Goal: Task Accomplishment & Management: Use online tool/utility

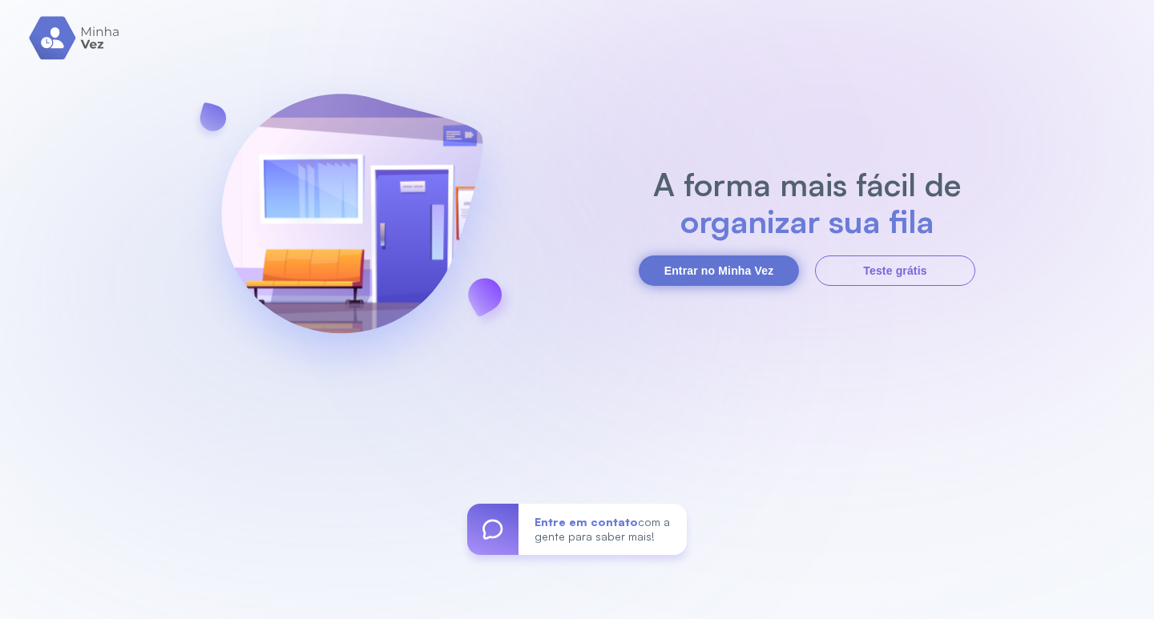
click at [739, 278] on button "Entrar no Minha Vez" at bounding box center [718, 271] width 160 height 30
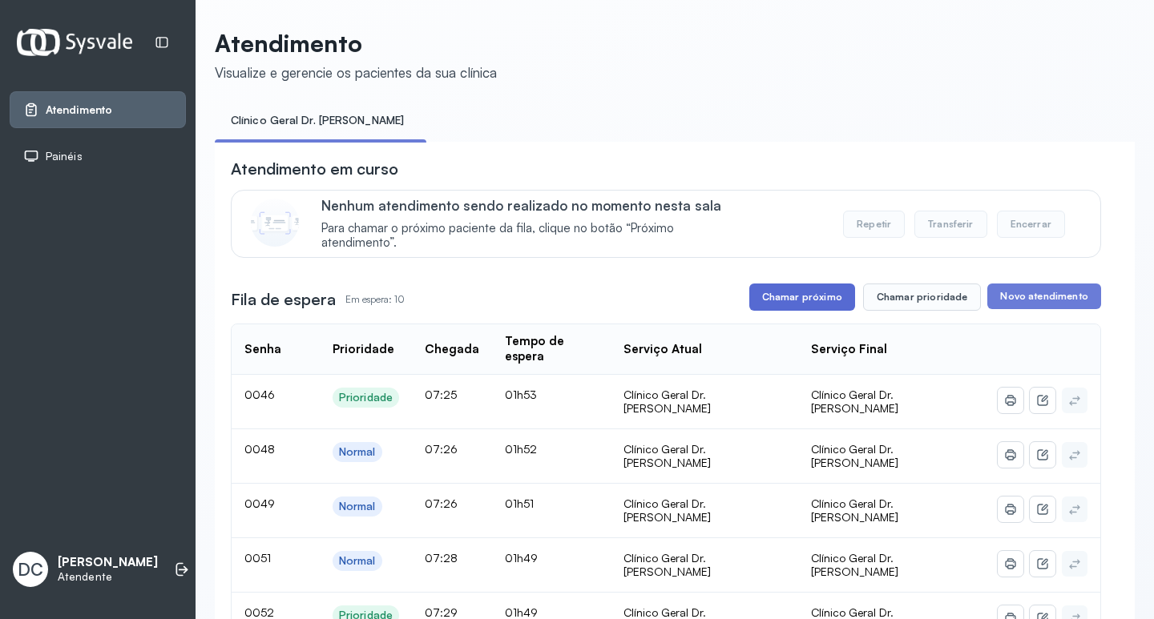
click at [782, 299] on button "Chamar próximo" at bounding box center [802, 297] width 106 height 27
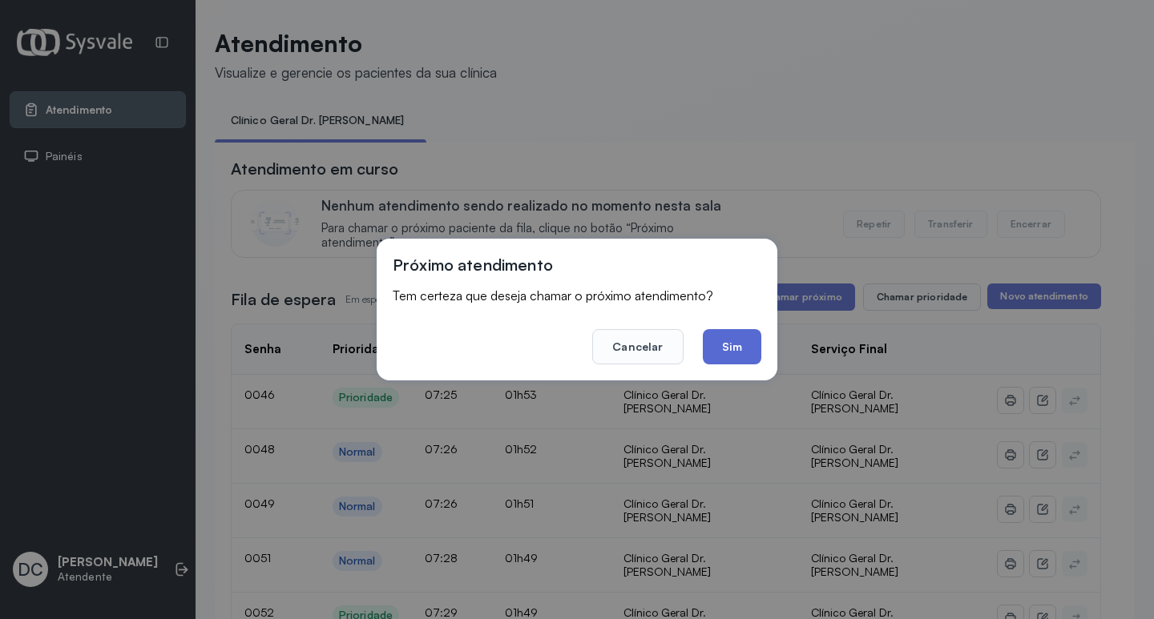
click at [727, 346] on button "Sim" at bounding box center [732, 346] width 58 height 35
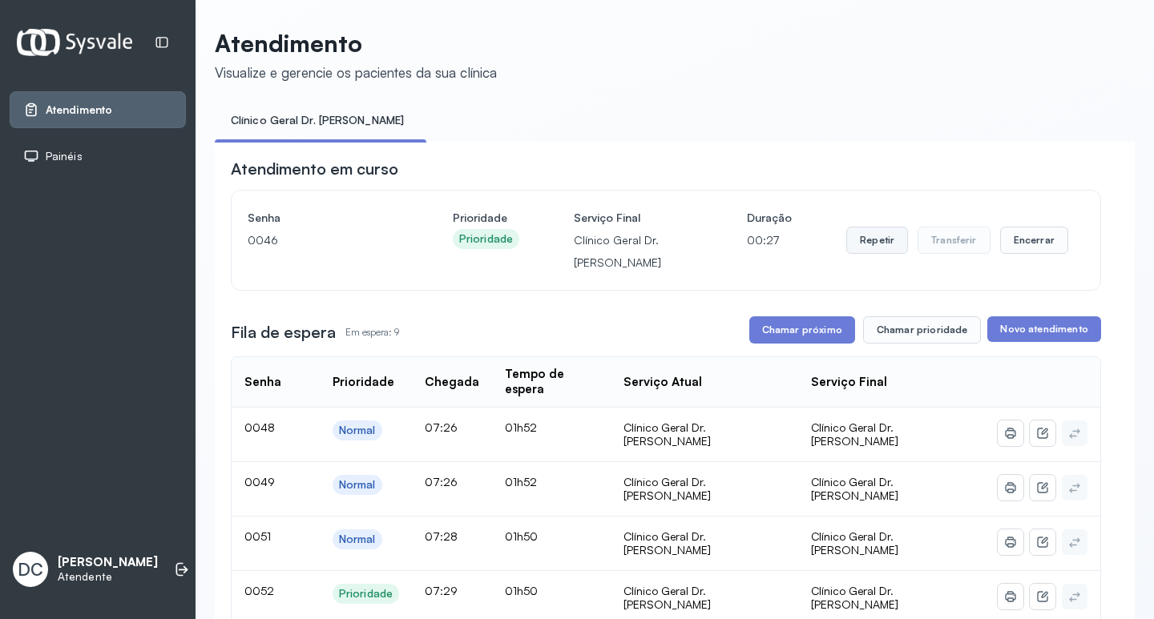
click at [860, 249] on button "Repetir" at bounding box center [877, 240] width 62 height 27
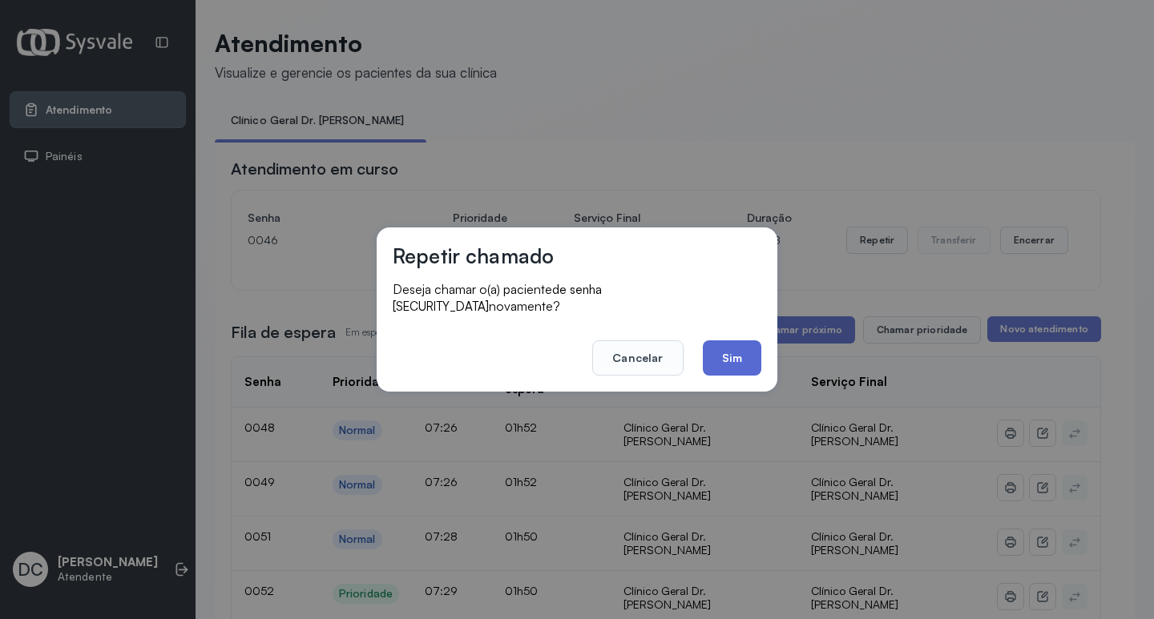
click at [732, 362] on button "Sim" at bounding box center [732, 357] width 58 height 35
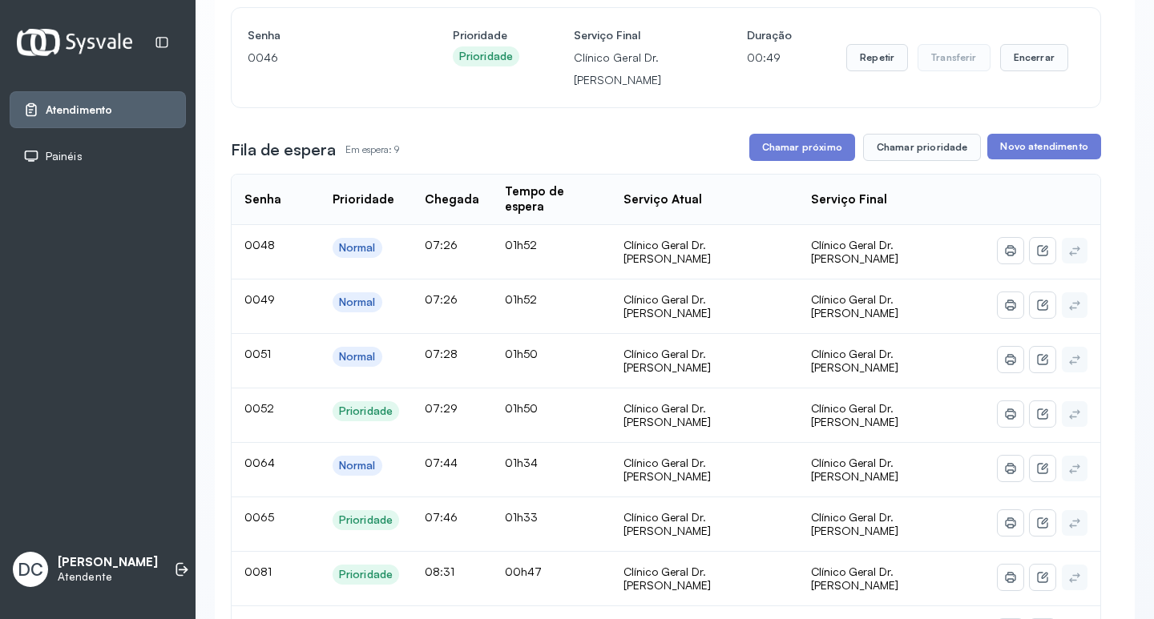
scroll to position [160, 0]
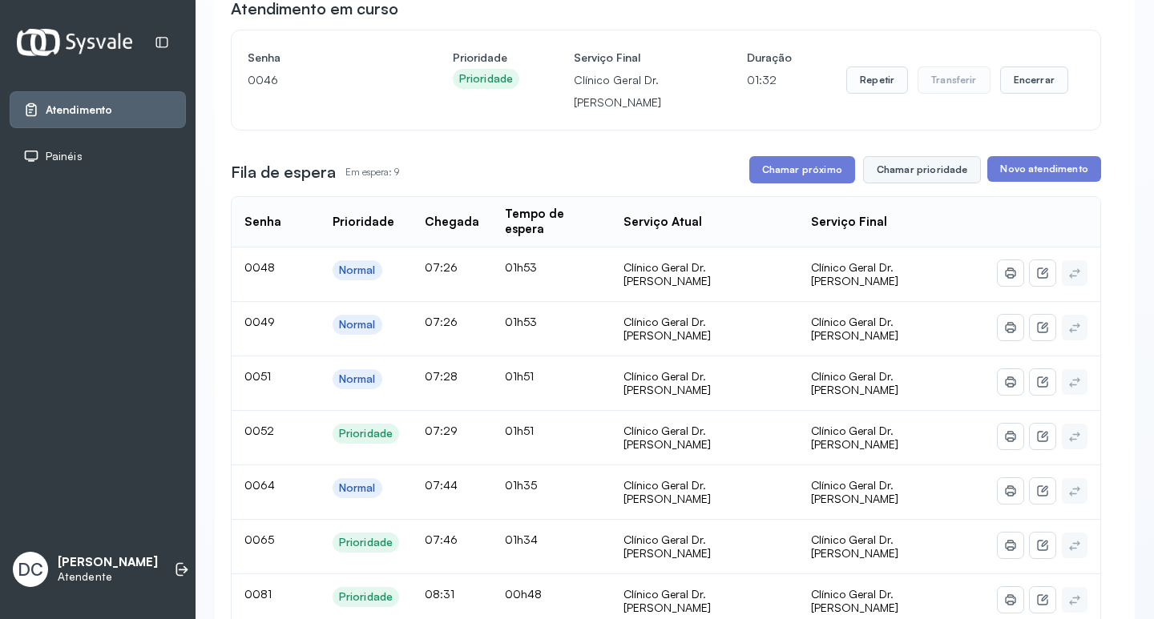
click at [910, 175] on button "Chamar prioridade" at bounding box center [922, 169] width 119 height 27
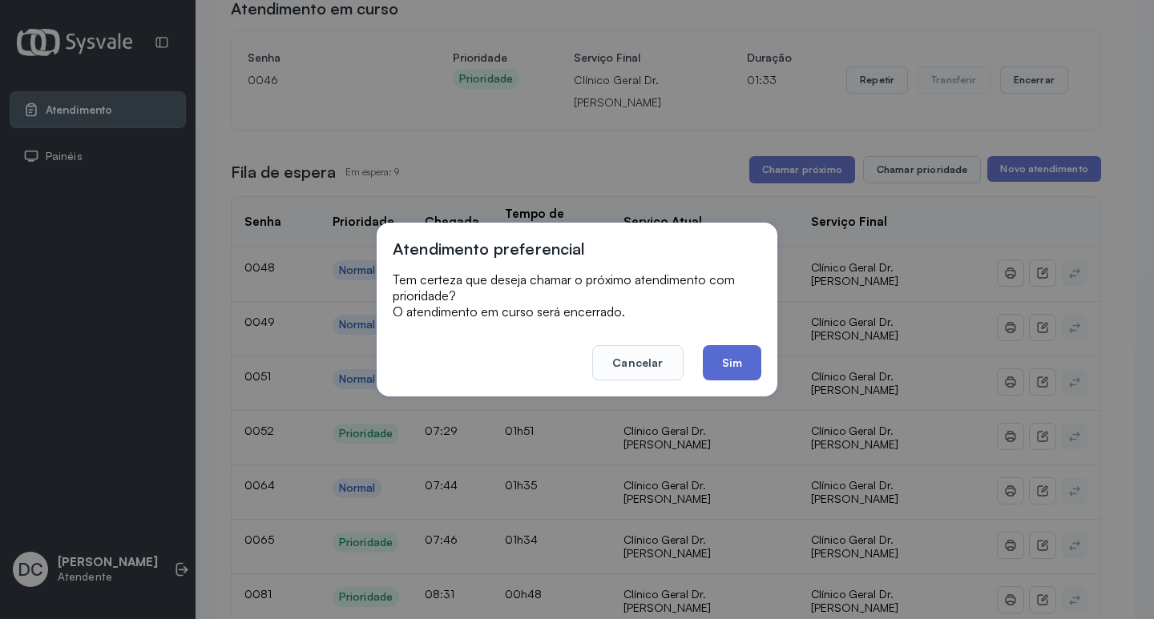
click at [748, 360] on button "Sim" at bounding box center [732, 362] width 58 height 35
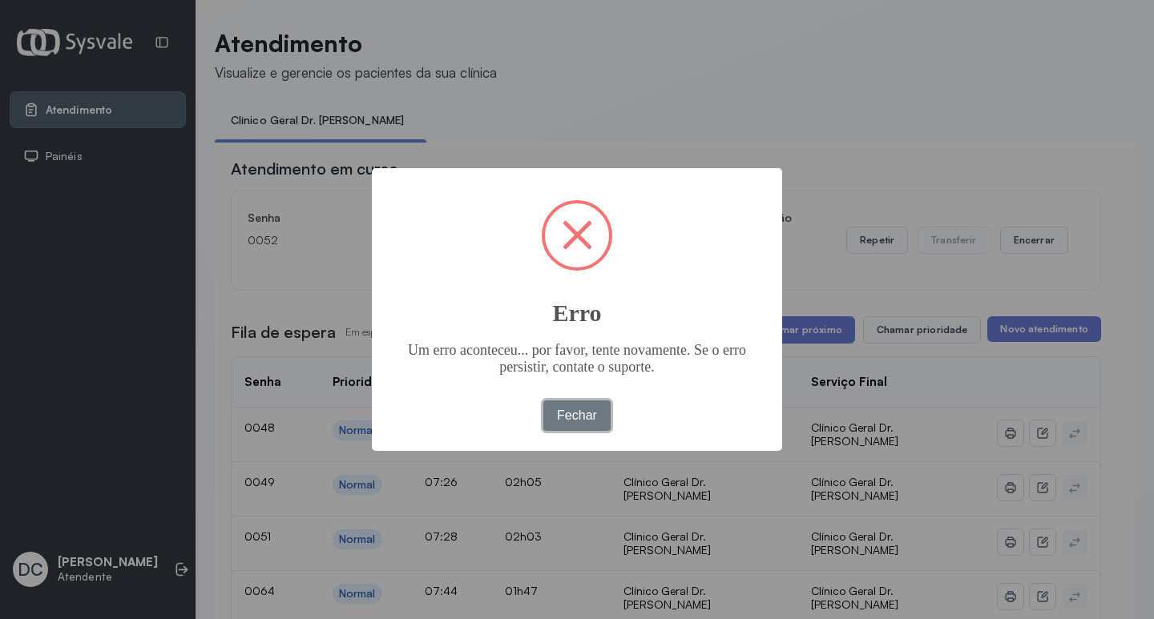
drag, startPoint x: 580, startPoint y: 405, endPoint x: 614, endPoint y: 408, distance: 34.5
click at [586, 405] on button "Fechar" at bounding box center [577, 416] width 68 height 30
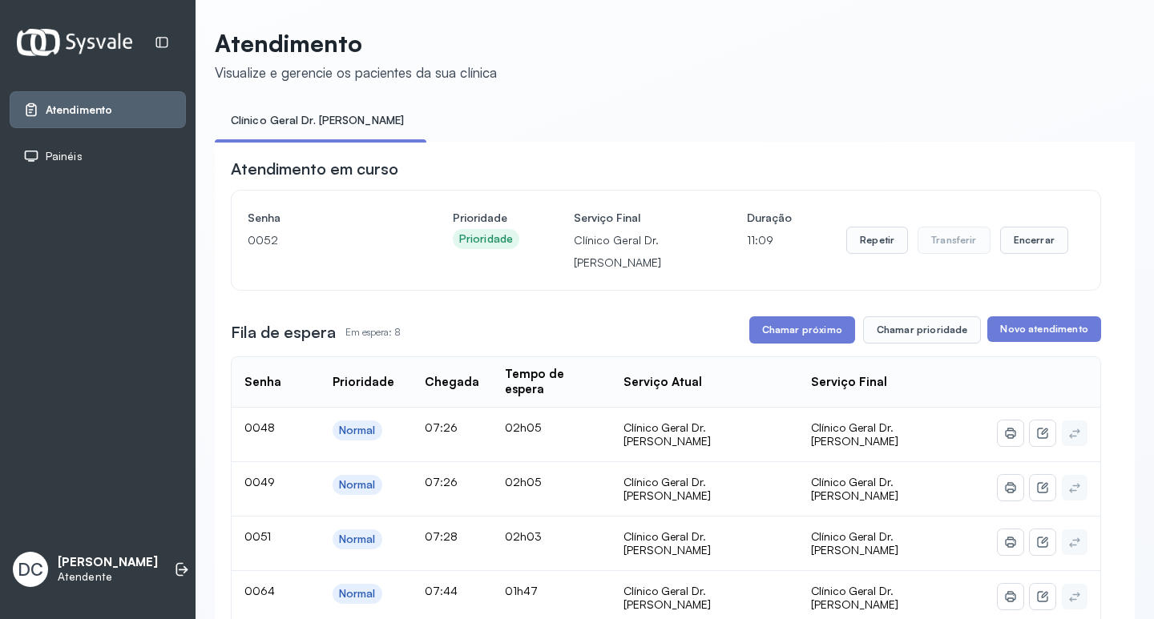
scroll to position [160, 0]
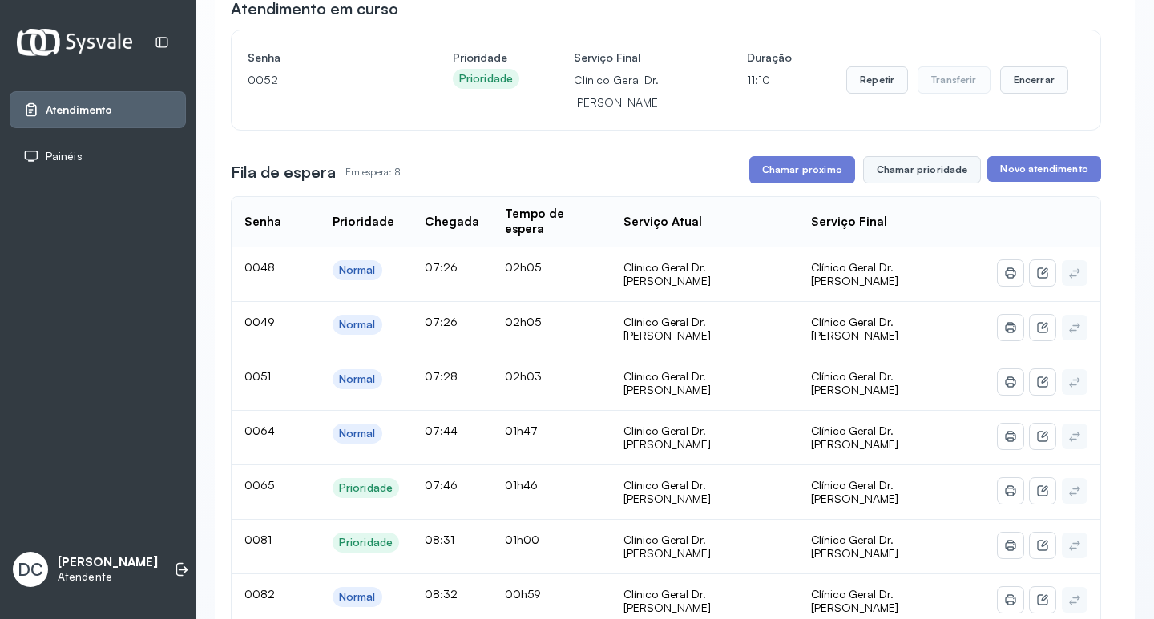
click at [887, 181] on button "Chamar prioridade" at bounding box center [922, 169] width 119 height 27
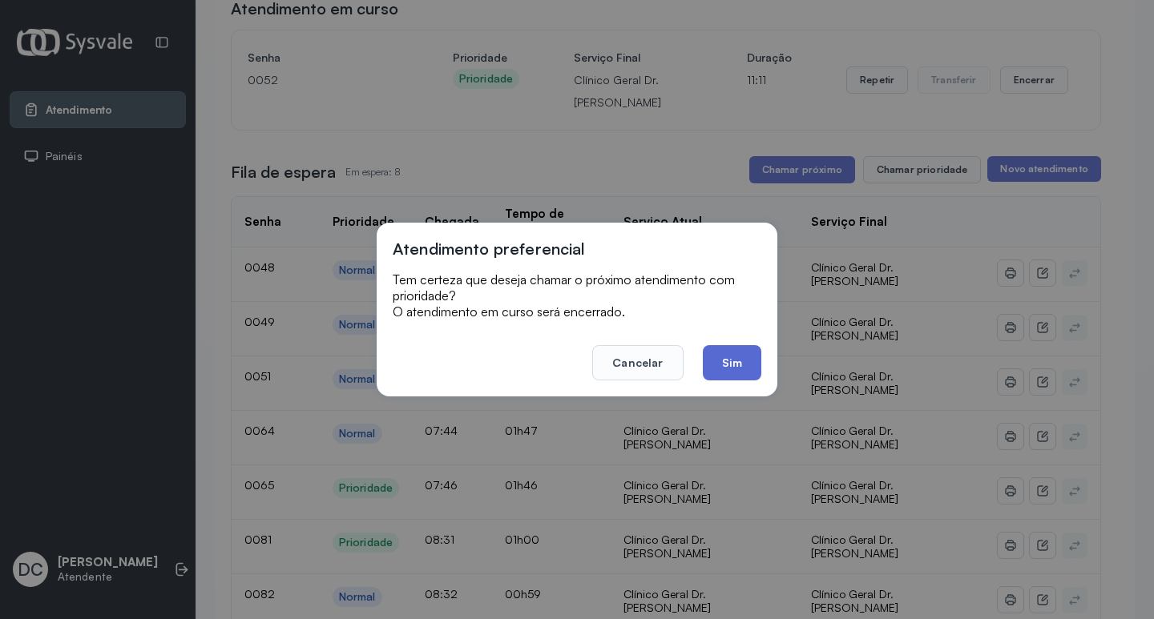
click at [754, 346] on button "Sim" at bounding box center [732, 362] width 58 height 35
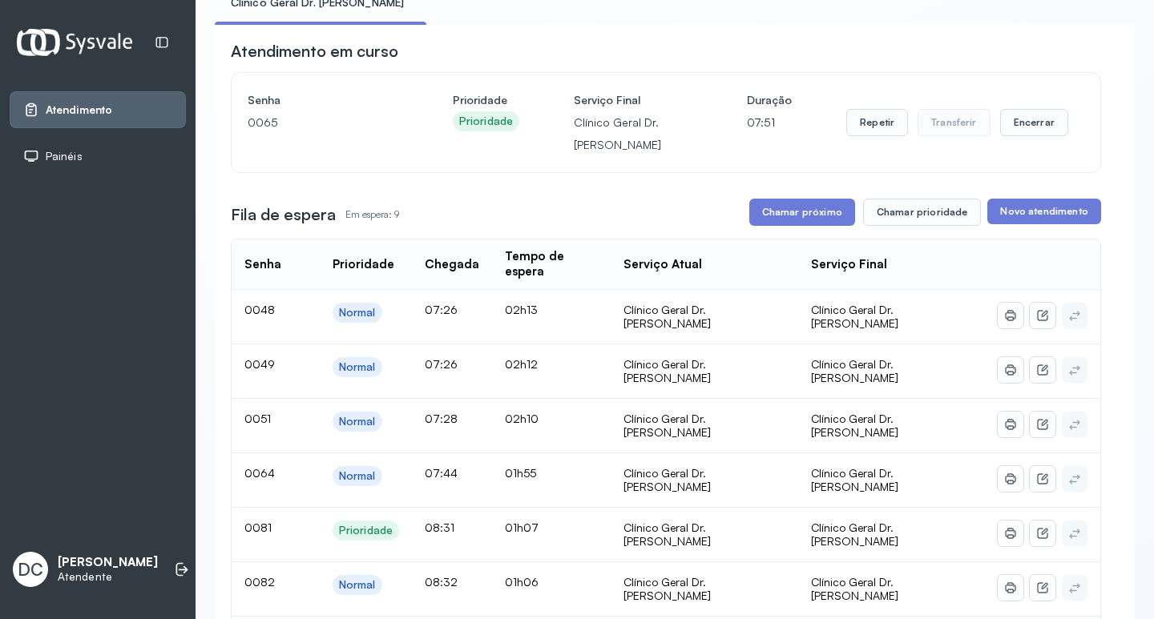
scroll to position [240, 0]
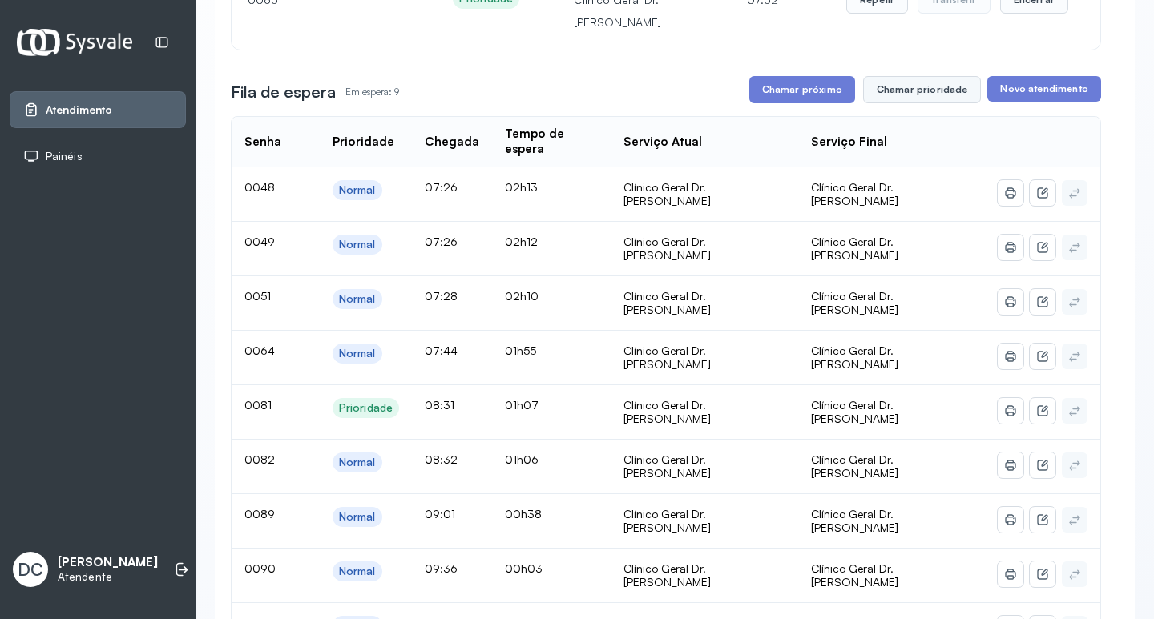
click at [871, 89] on button "Chamar prioridade" at bounding box center [922, 89] width 119 height 27
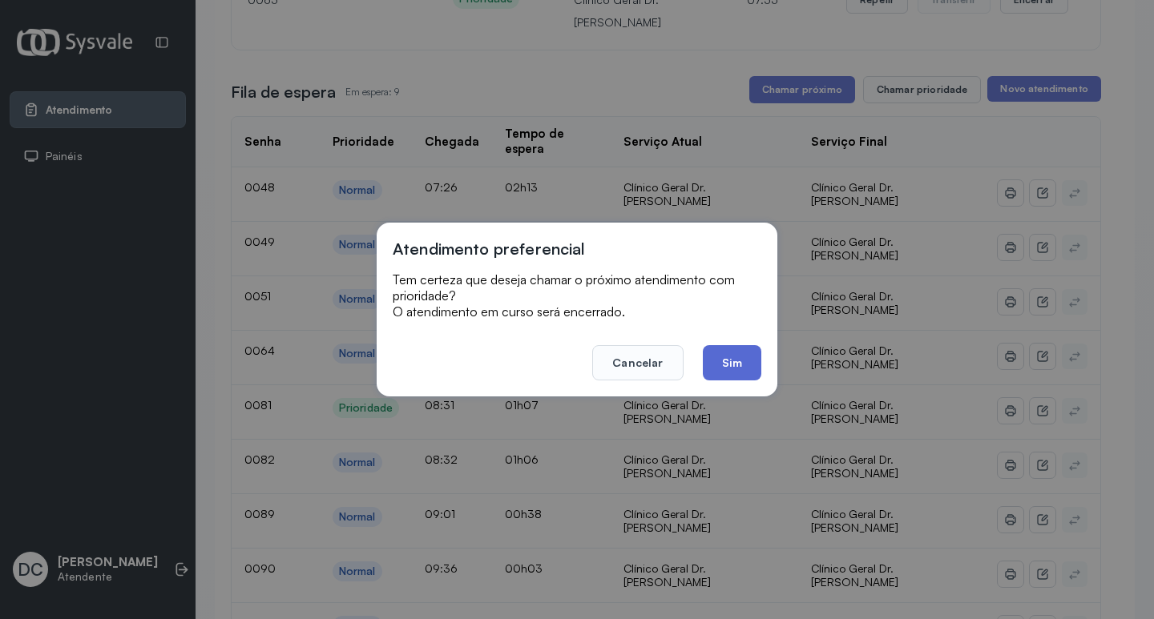
click at [736, 379] on button "Sim" at bounding box center [732, 362] width 58 height 35
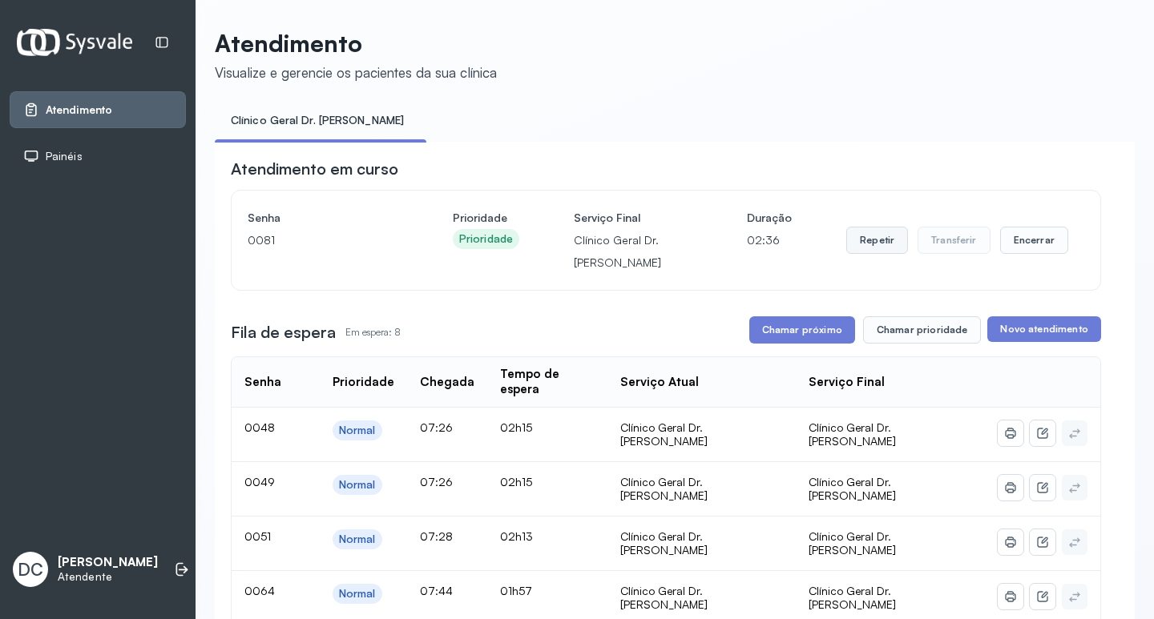
click at [888, 232] on button "Repetir" at bounding box center [877, 240] width 62 height 27
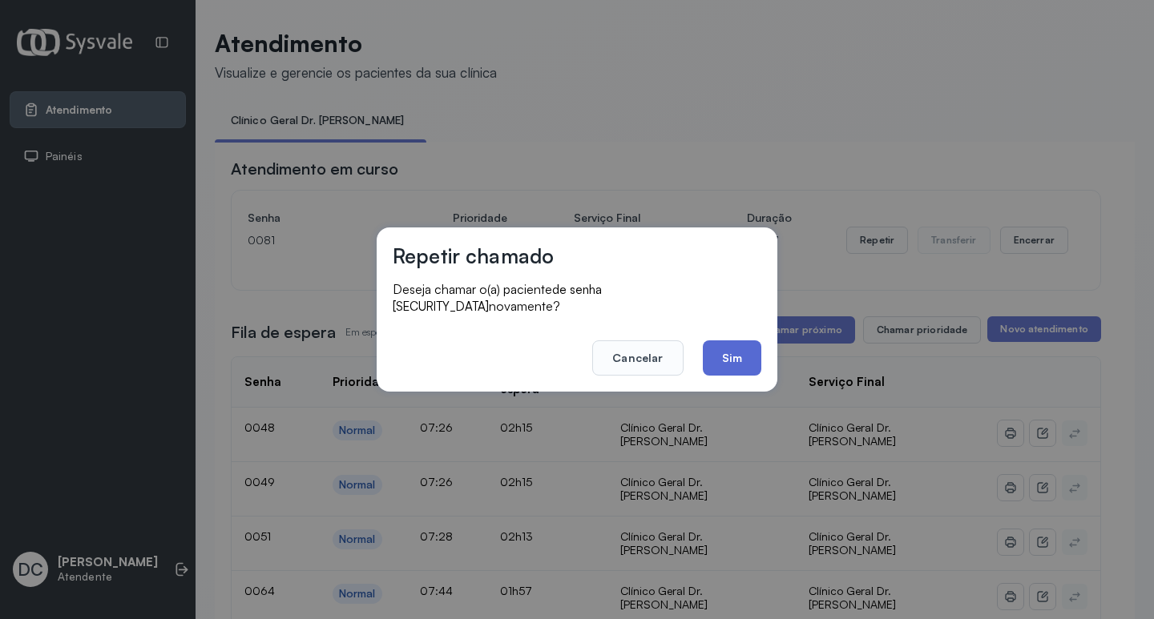
click at [739, 357] on button "Sim" at bounding box center [732, 357] width 58 height 35
click at [739, 357] on div "Atendimento em curso Senha 0081 Prioridade Prioridade Serviço Final Clínico Ger…" at bounding box center [666, 622] width 870 height 929
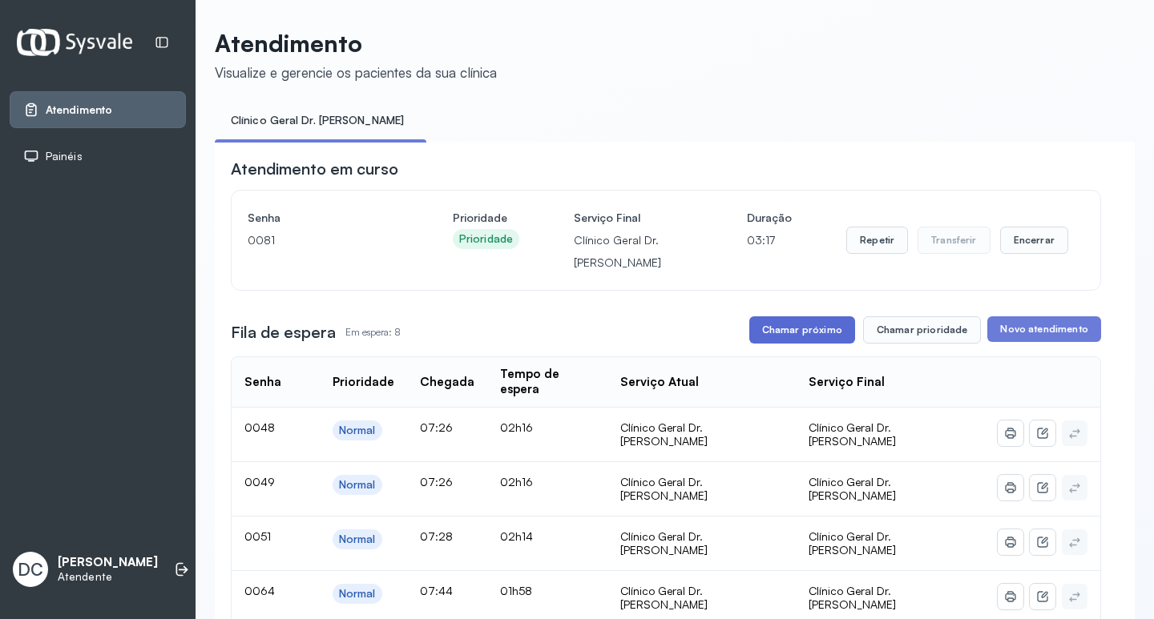
click at [767, 333] on button "Chamar próximo" at bounding box center [802, 329] width 106 height 27
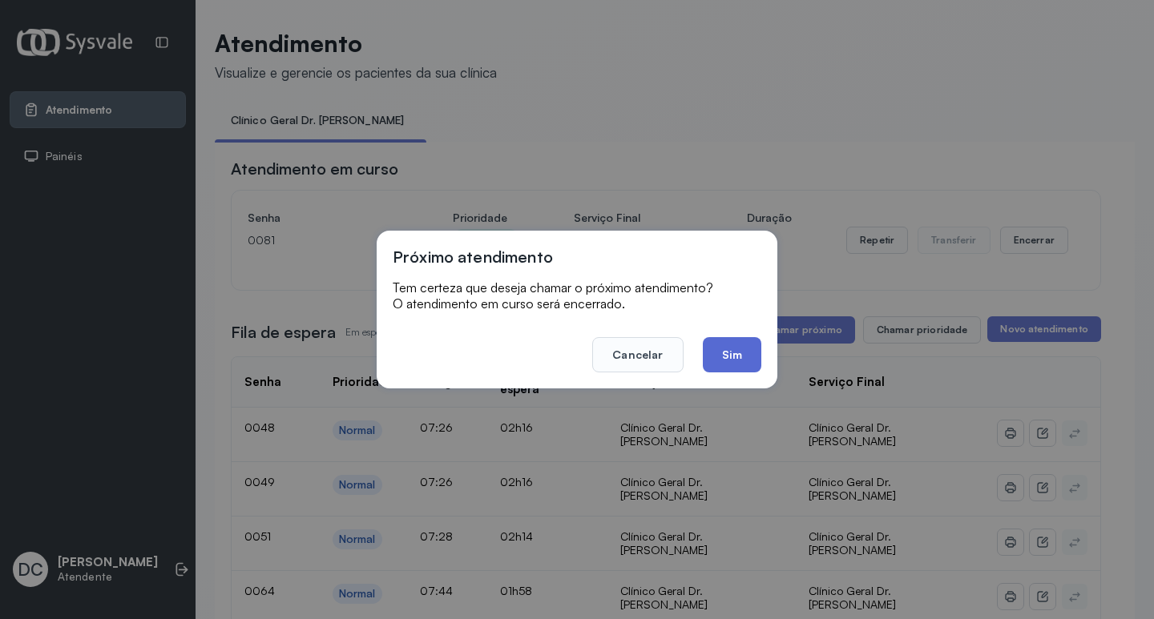
click at [752, 356] on button "Sim" at bounding box center [732, 354] width 58 height 35
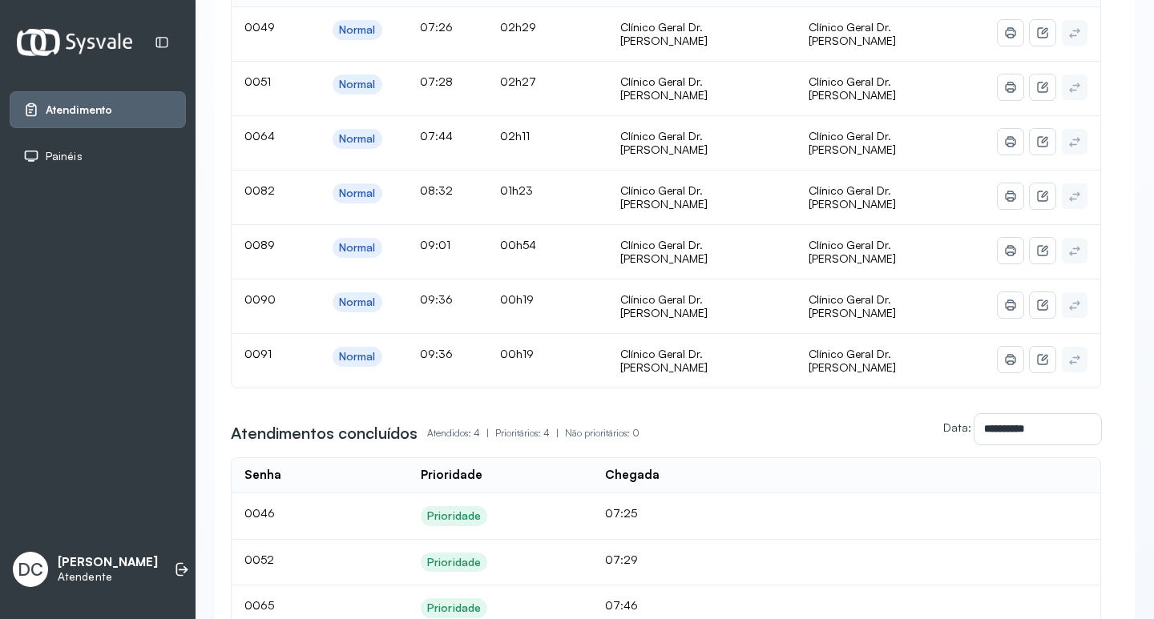
scroll to position [80, 0]
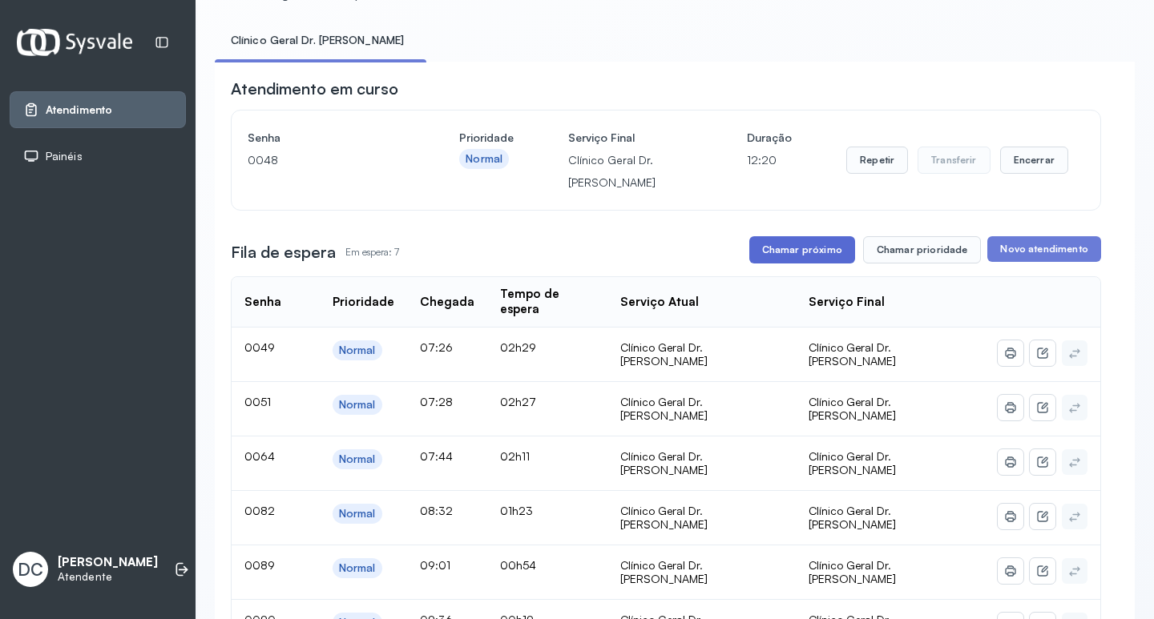
click at [807, 243] on button "Chamar próximo" at bounding box center [802, 249] width 106 height 27
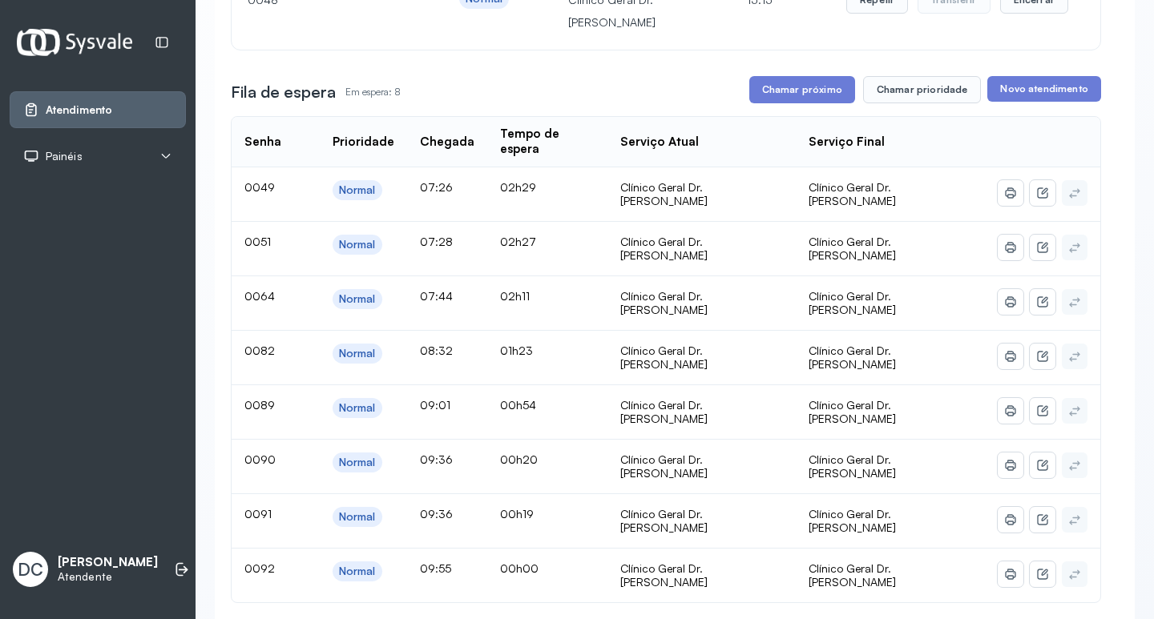
scroll to position [80, 0]
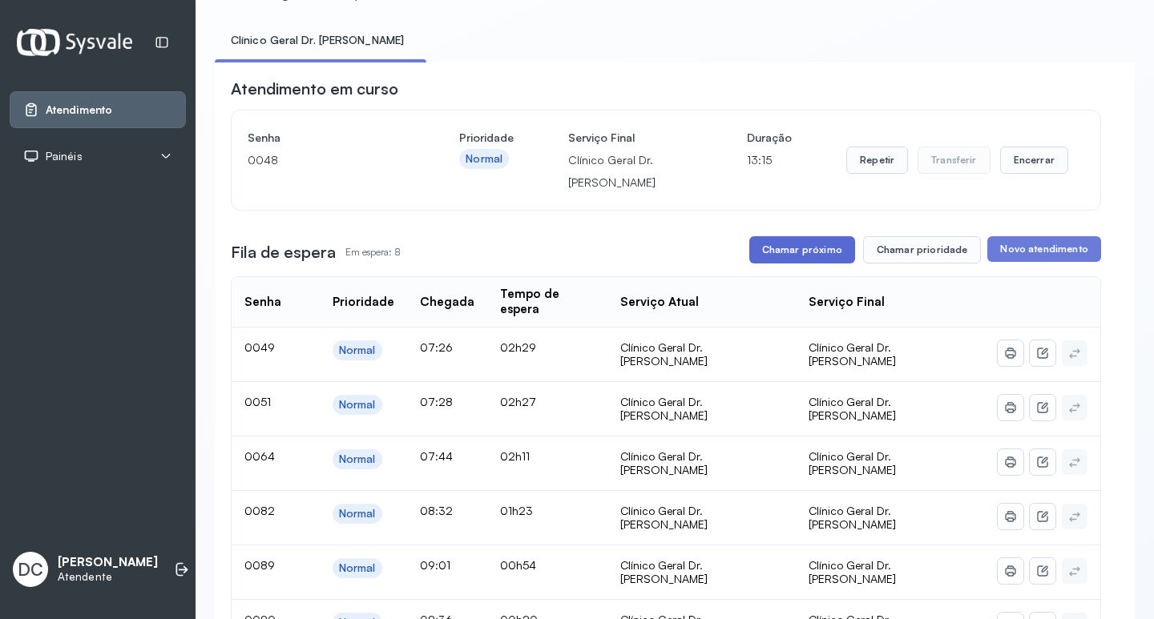
click at [812, 259] on button "Chamar próximo" at bounding box center [802, 249] width 106 height 27
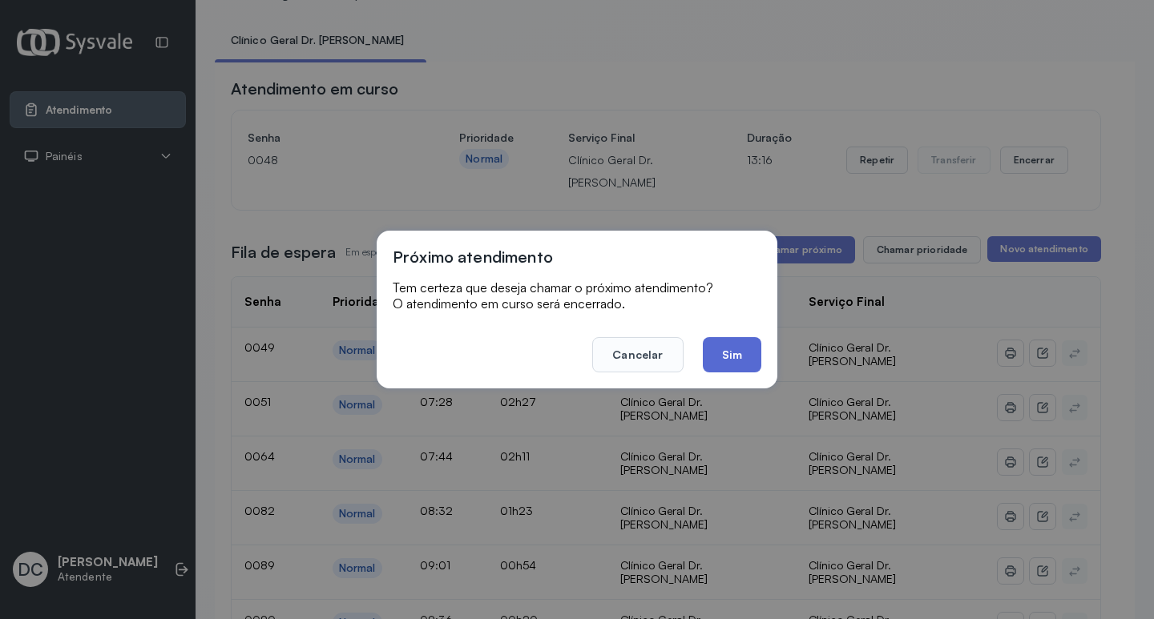
click at [745, 356] on button "Sim" at bounding box center [732, 354] width 58 height 35
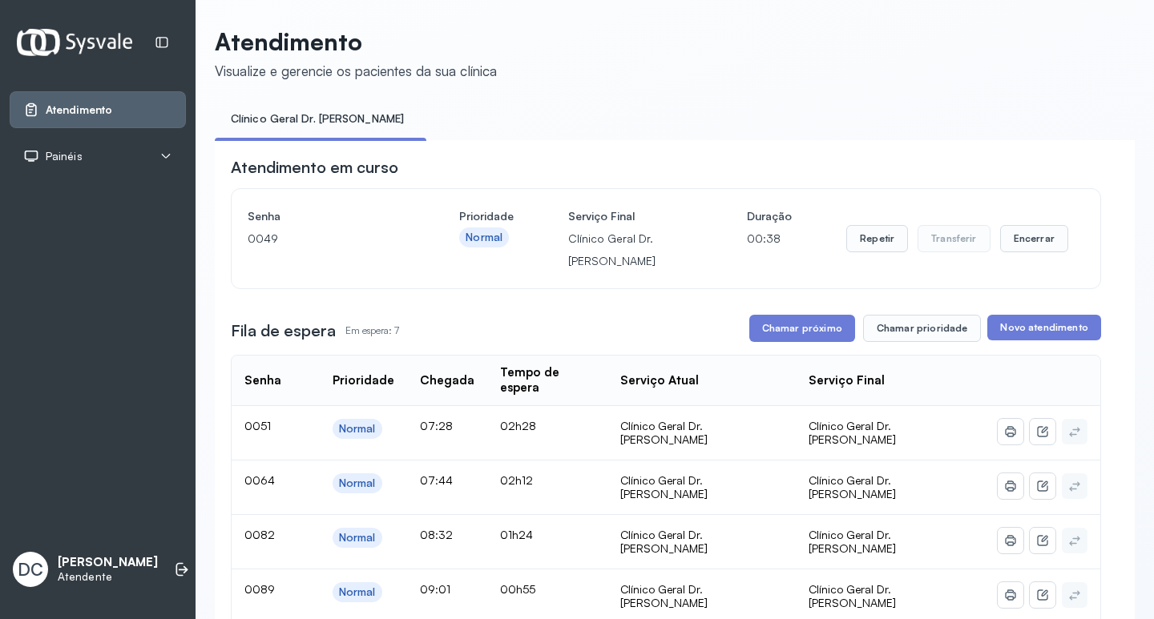
scroll to position [0, 0]
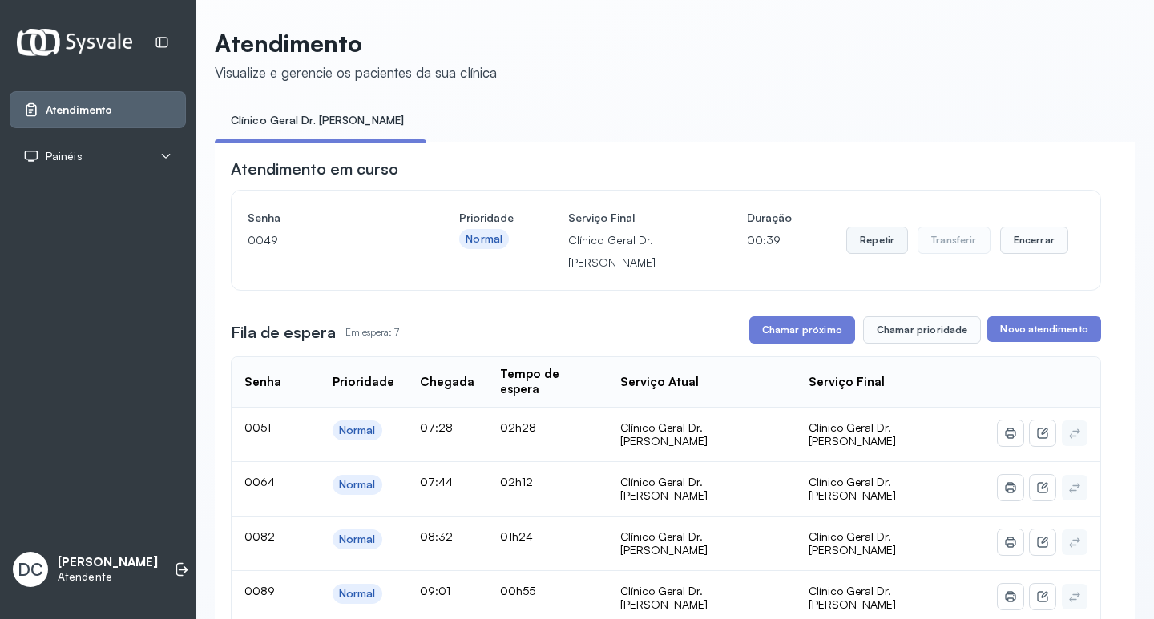
click at [860, 238] on button "Repetir" at bounding box center [877, 240] width 62 height 27
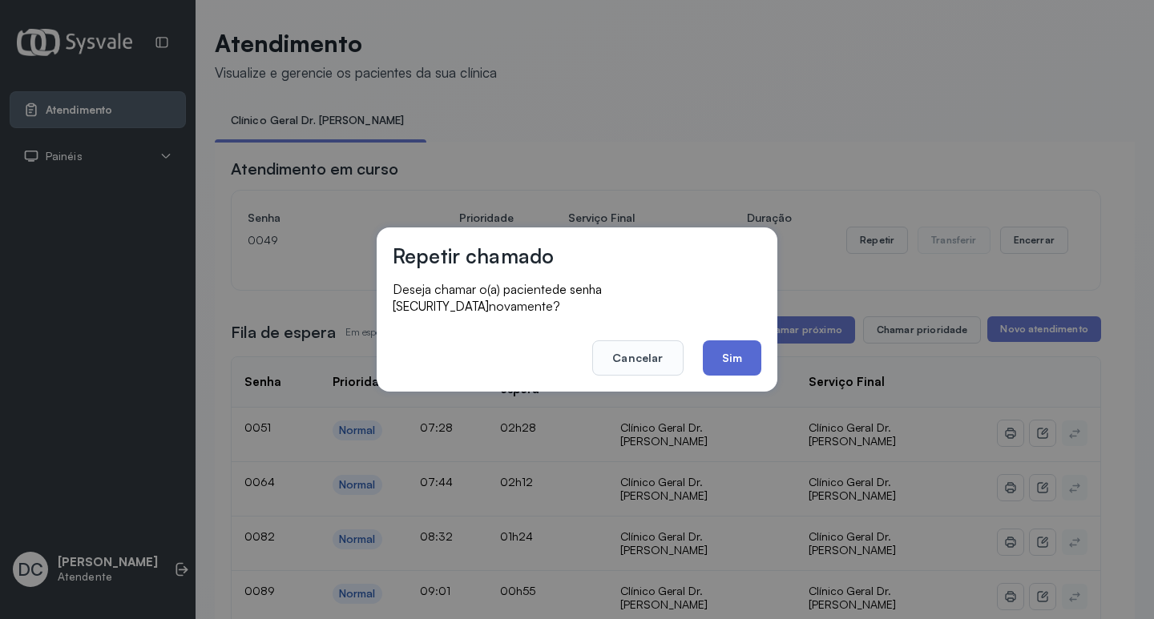
click at [748, 350] on button "Sim" at bounding box center [732, 357] width 58 height 35
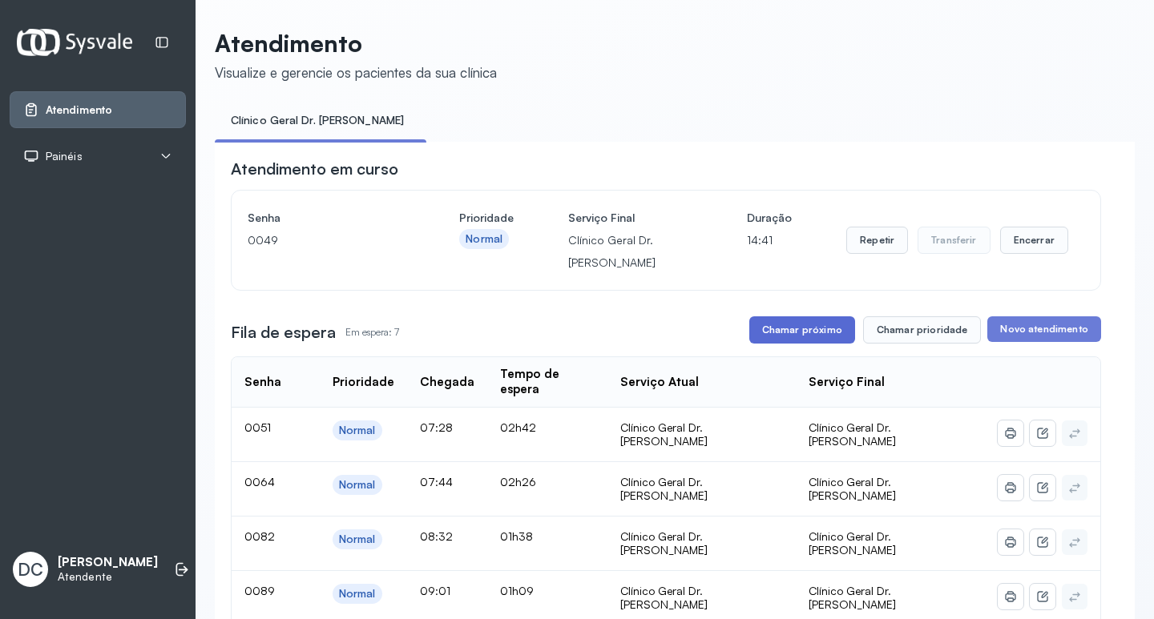
click at [834, 344] on button "Chamar próximo" at bounding box center [802, 329] width 106 height 27
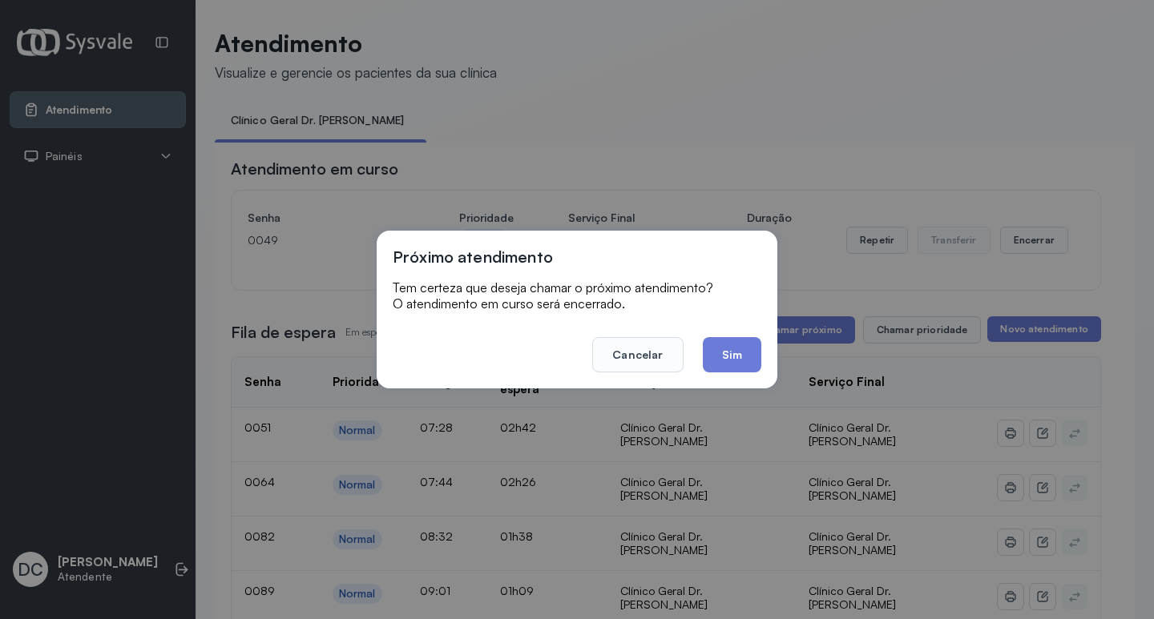
click at [753, 362] on button "Sim" at bounding box center [732, 354] width 58 height 35
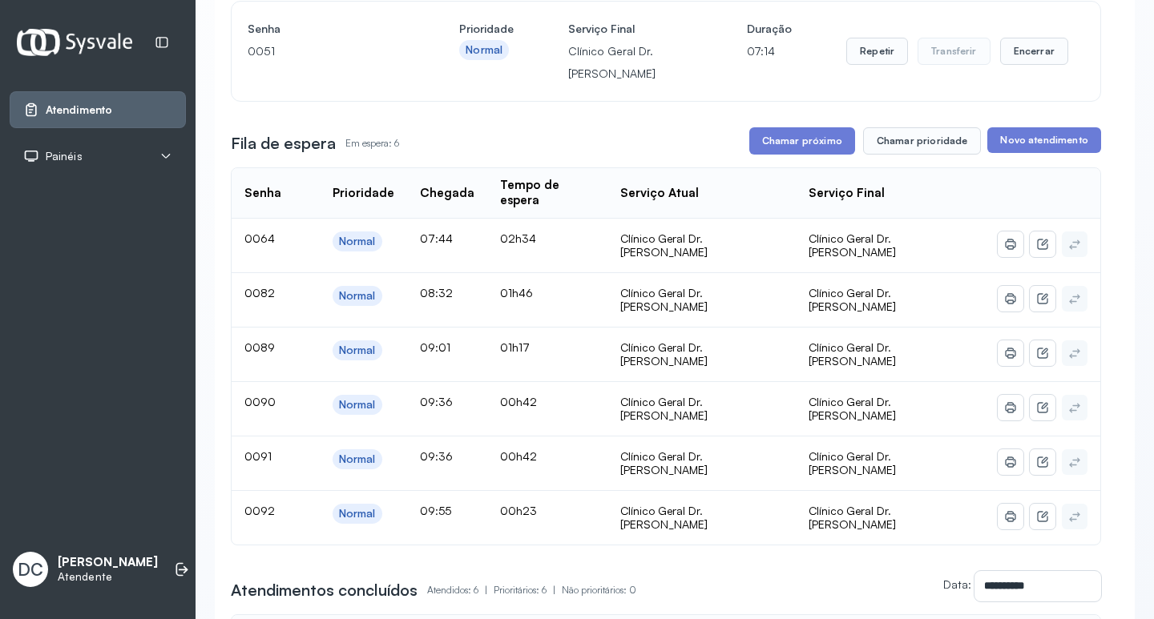
scroll to position [160, 0]
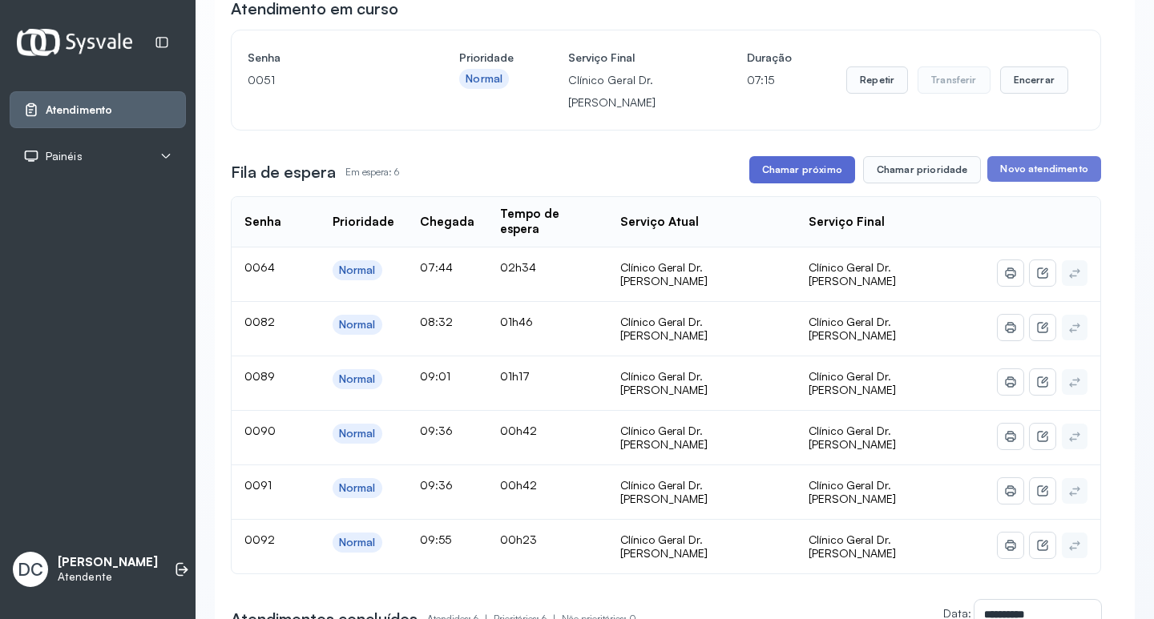
click at [795, 175] on button "Chamar próximo" at bounding box center [802, 169] width 106 height 27
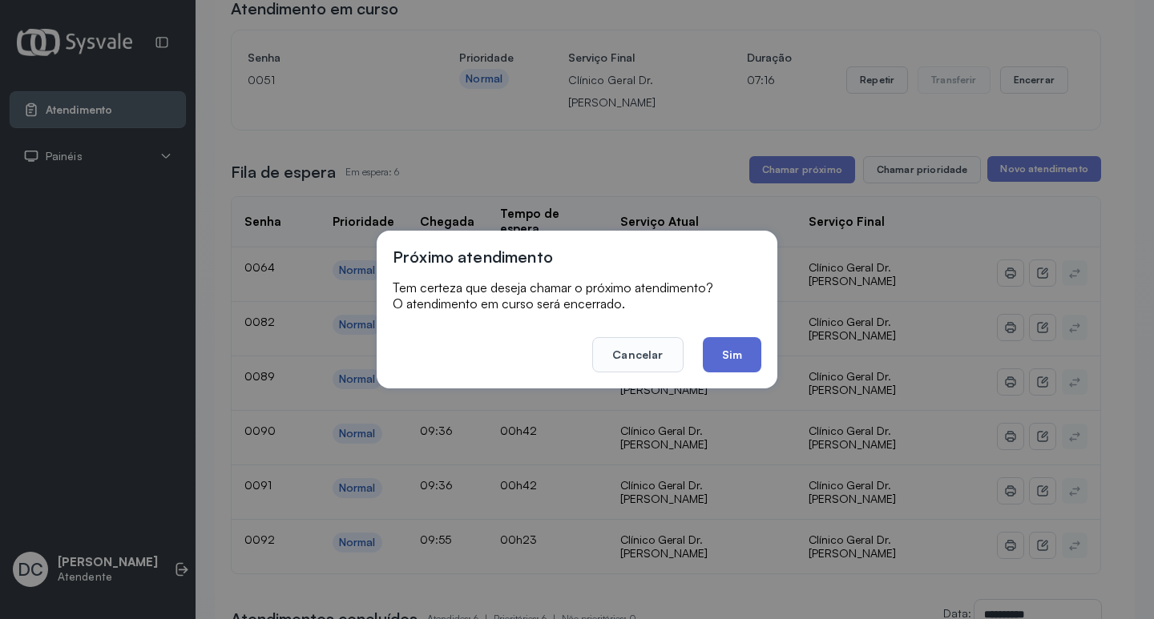
click at [709, 357] on button "Sim" at bounding box center [732, 354] width 58 height 35
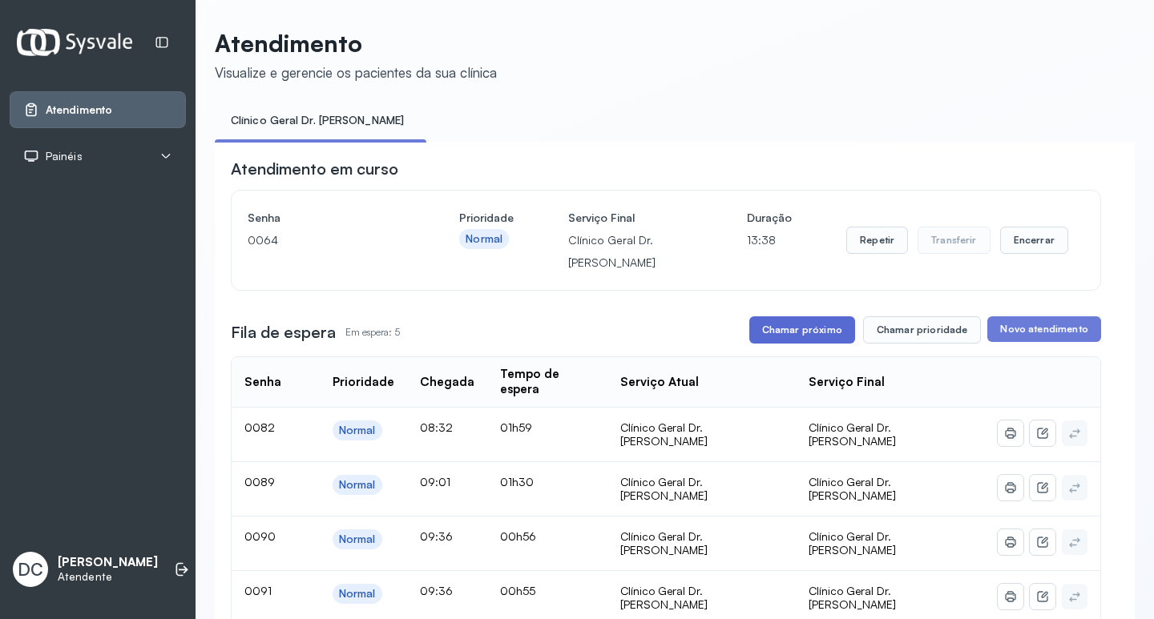
click at [816, 342] on button "Chamar próximo" at bounding box center [802, 329] width 106 height 27
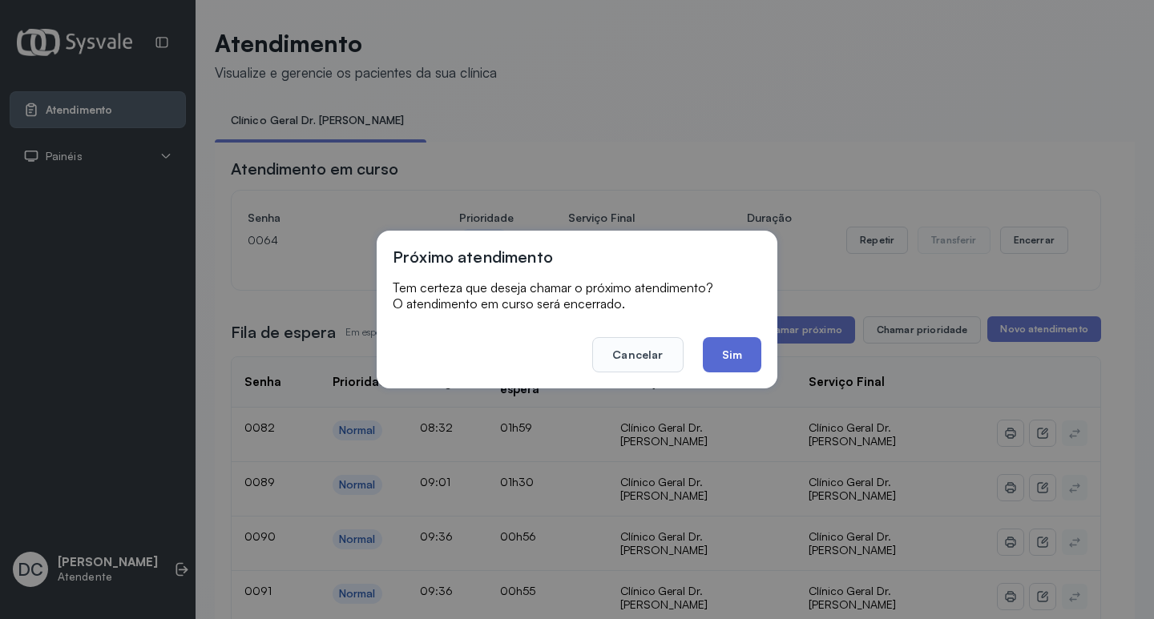
click at [735, 365] on button "Sim" at bounding box center [732, 354] width 58 height 35
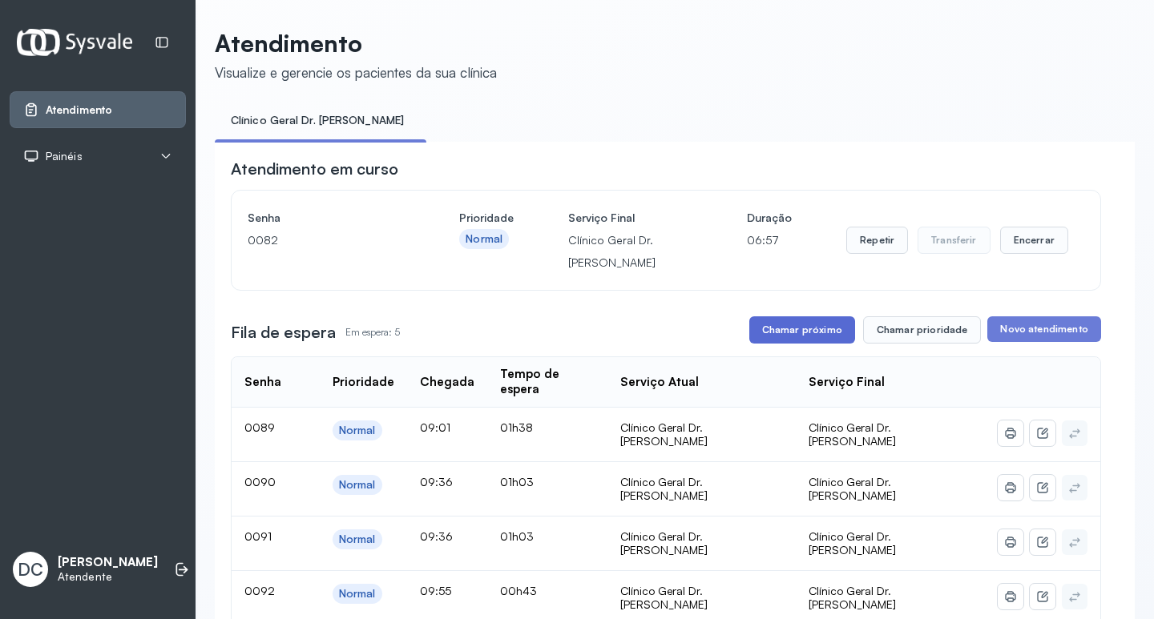
click at [787, 322] on button "Chamar próximo" at bounding box center [802, 329] width 106 height 27
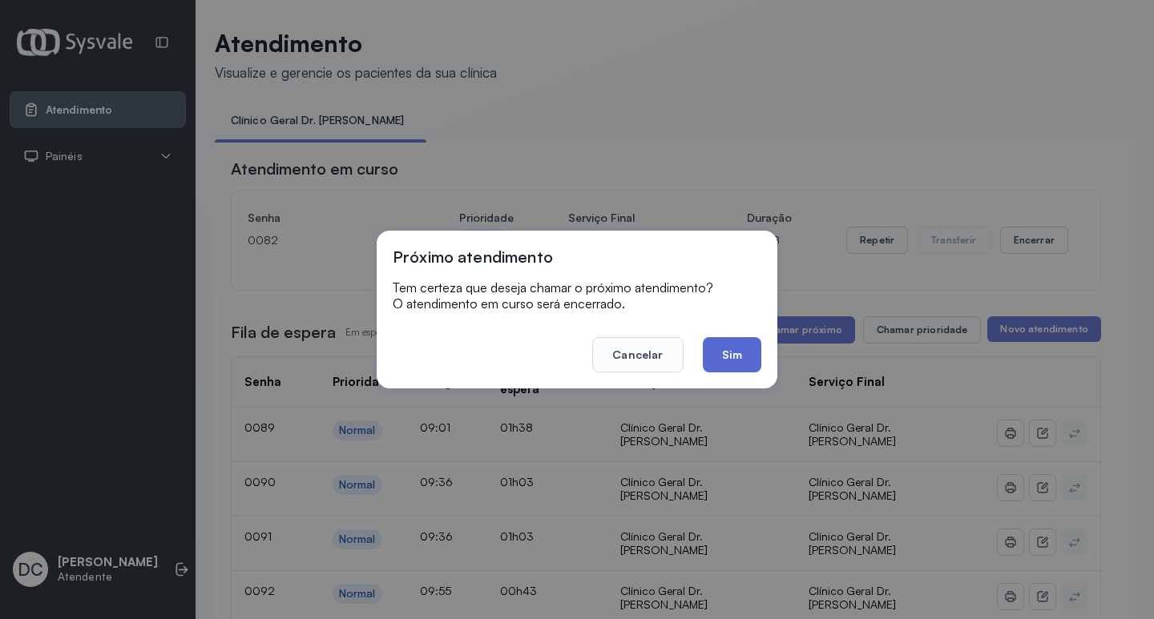
click at [711, 356] on button "Sim" at bounding box center [732, 354] width 58 height 35
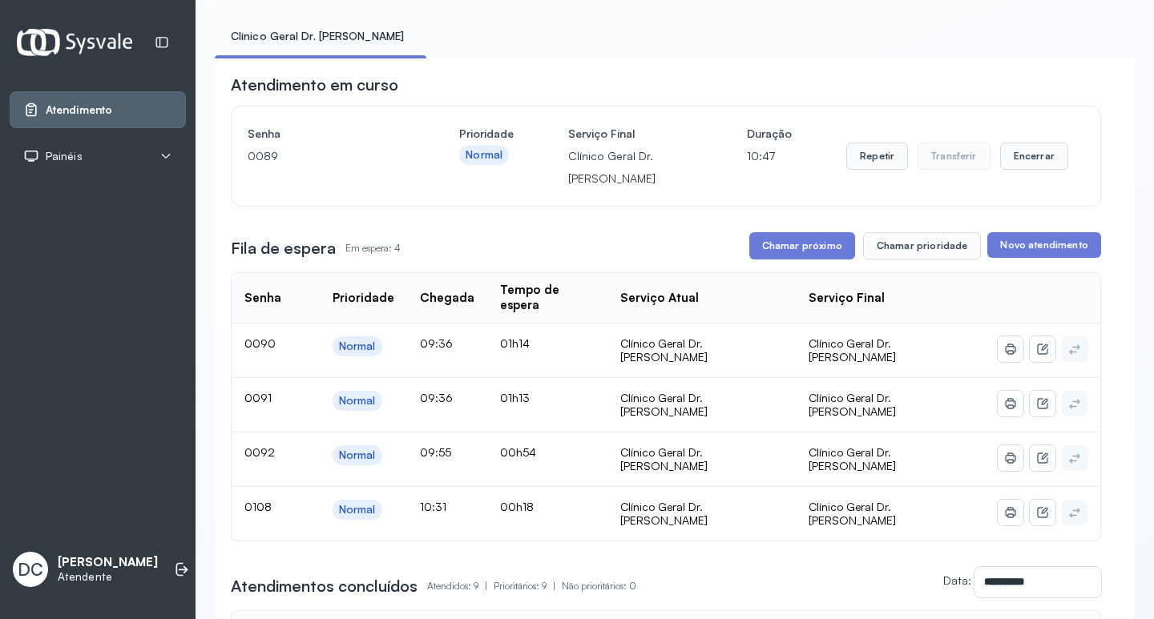
scroll to position [80, 0]
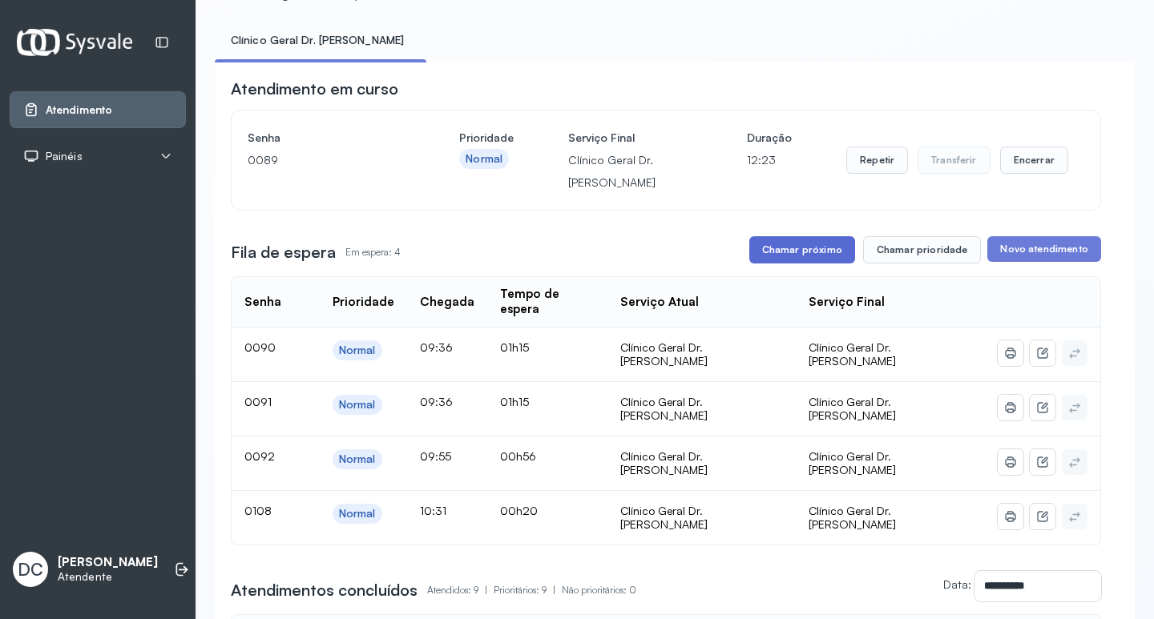
click at [789, 244] on button "Chamar próximo" at bounding box center [802, 249] width 106 height 27
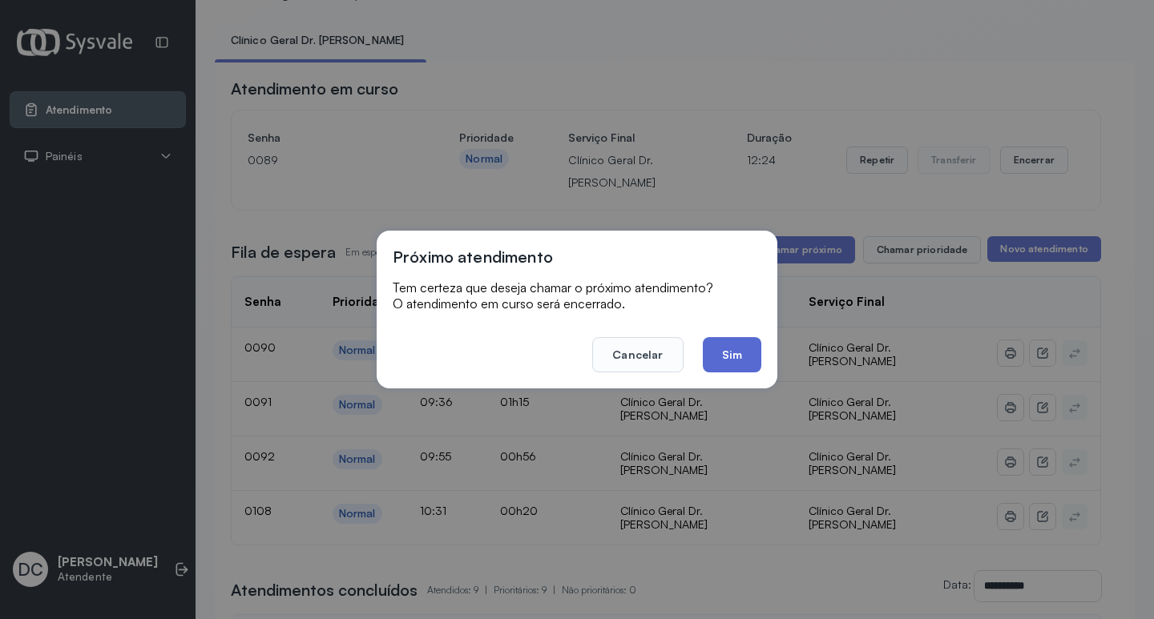
click at [716, 364] on button "Sim" at bounding box center [732, 354] width 58 height 35
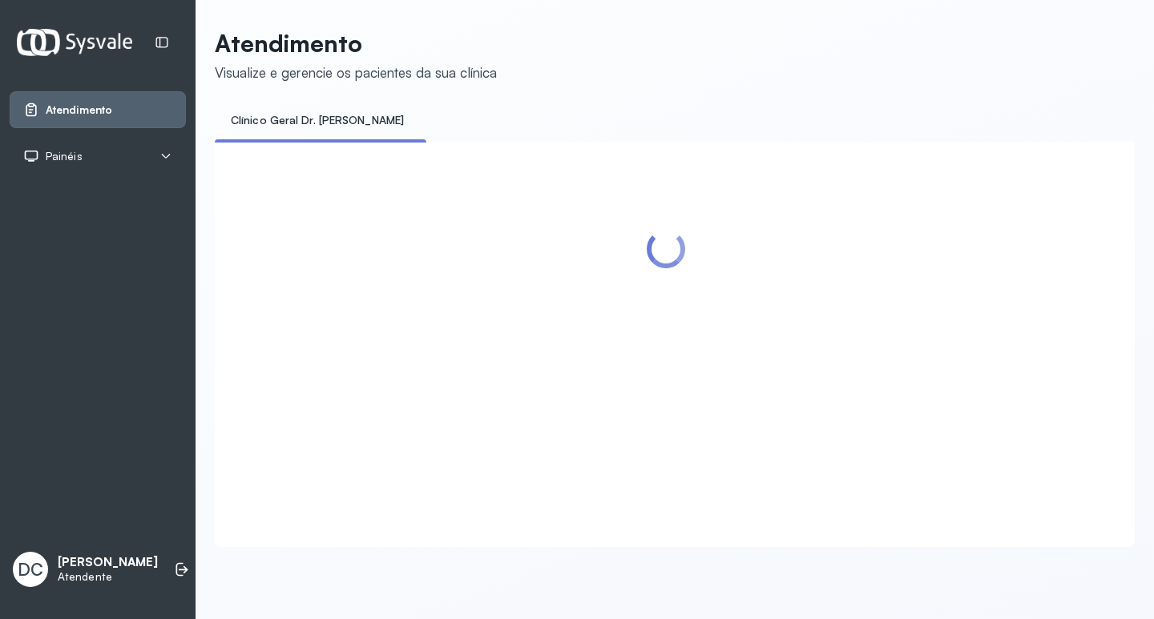
scroll to position [0, 0]
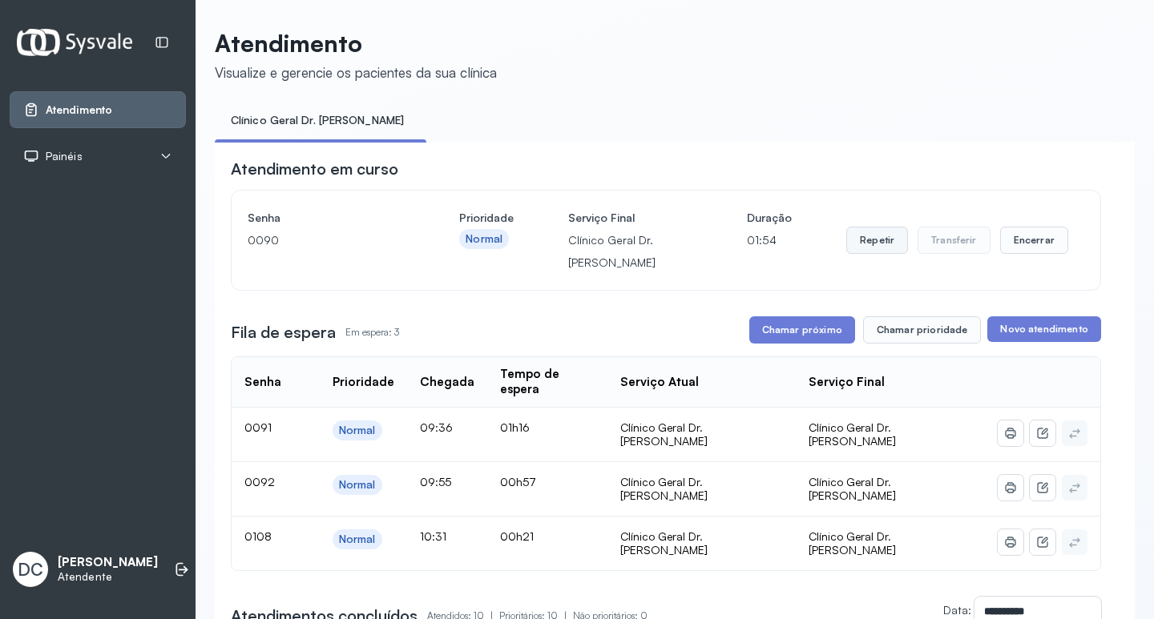
click at [861, 247] on button "Repetir" at bounding box center [877, 240] width 62 height 27
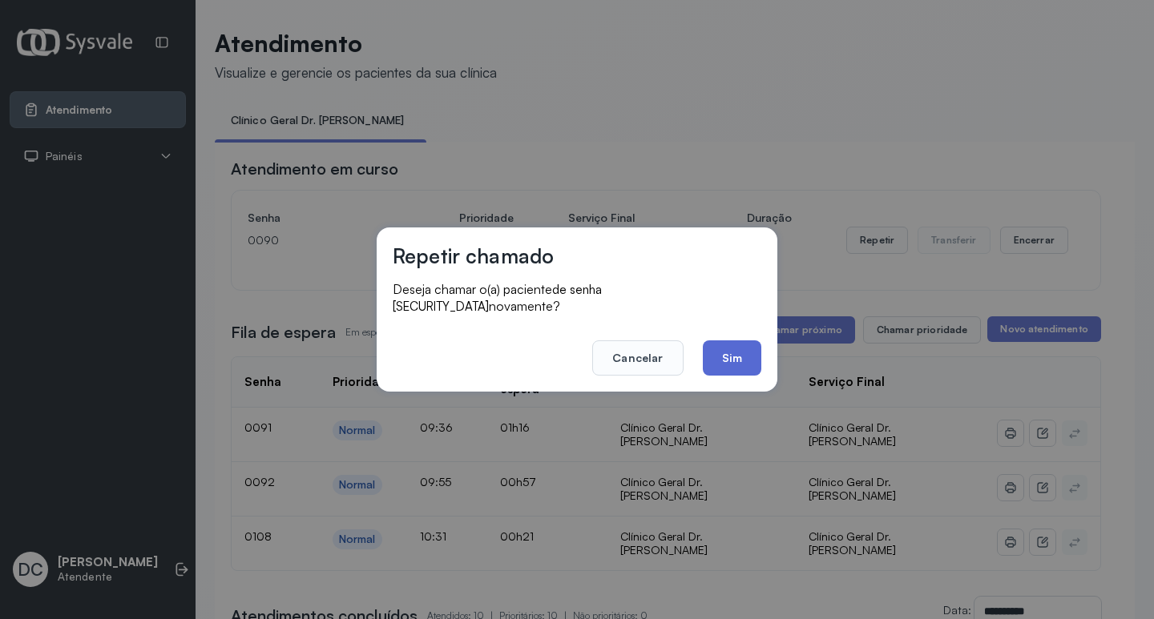
click at [727, 344] on button "Sim" at bounding box center [732, 357] width 58 height 35
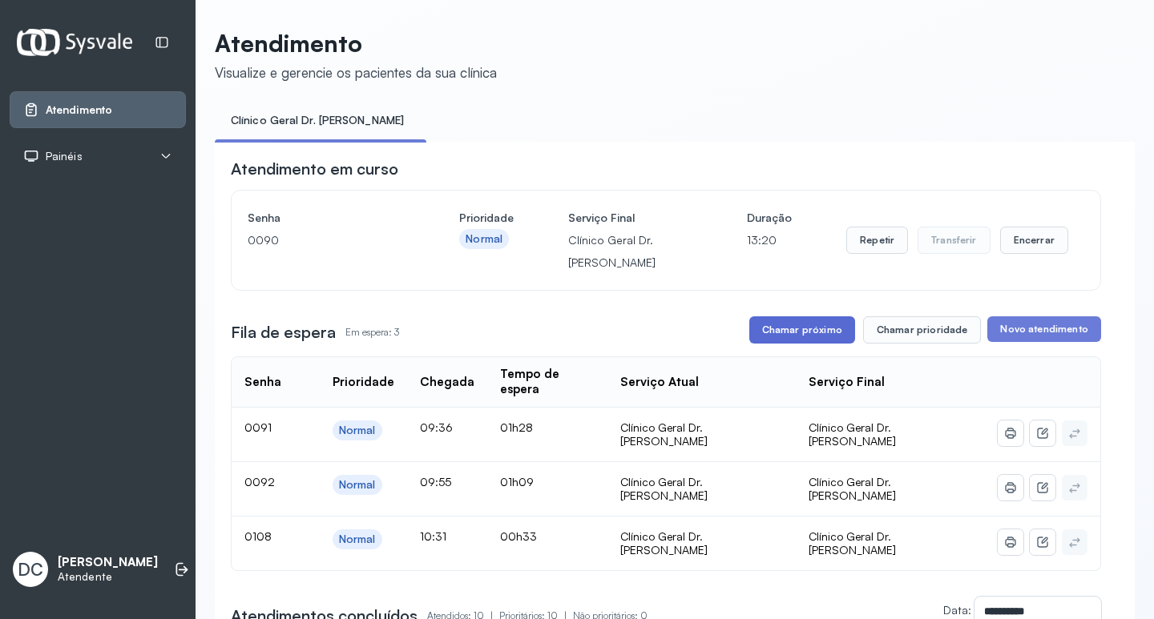
click at [840, 344] on button "Chamar próximo" at bounding box center [802, 329] width 106 height 27
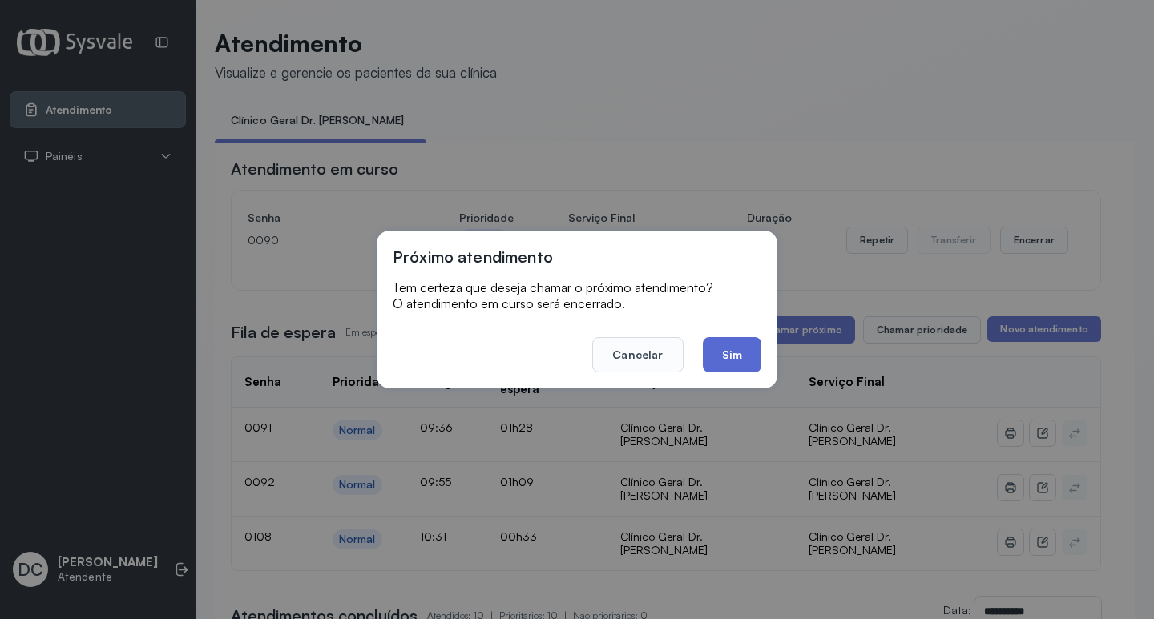
click at [735, 352] on button "Sim" at bounding box center [732, 354] width 58 height 35
